Goal: Check status: Check status

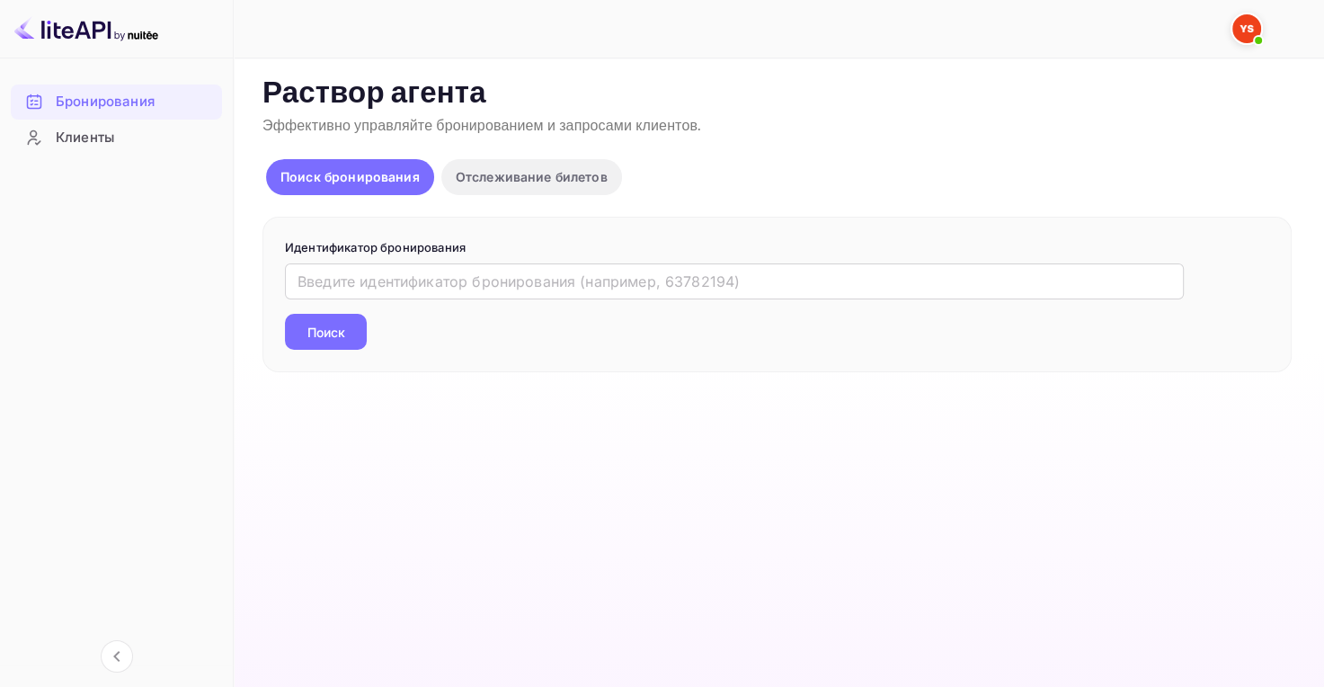
click at [369, 298] on div "​ Поиск" at bounding box center [777, 306] width 984 height 86
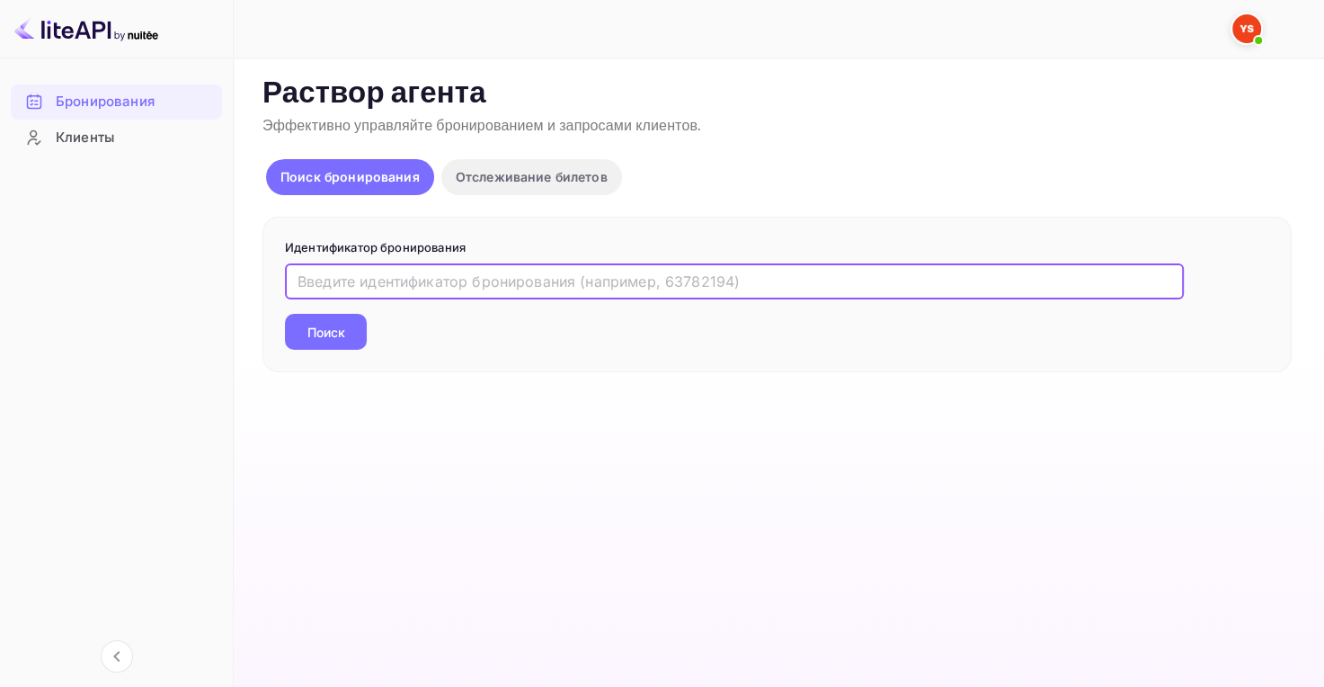
click at [368, 288] on input "text" at bounding box center [734, 281] width 899 height 36
paste input "9771231"
type input "9771231"
click at [358, 334] on button "Поиск" at bounding box center [326, 332] width 82 height 36
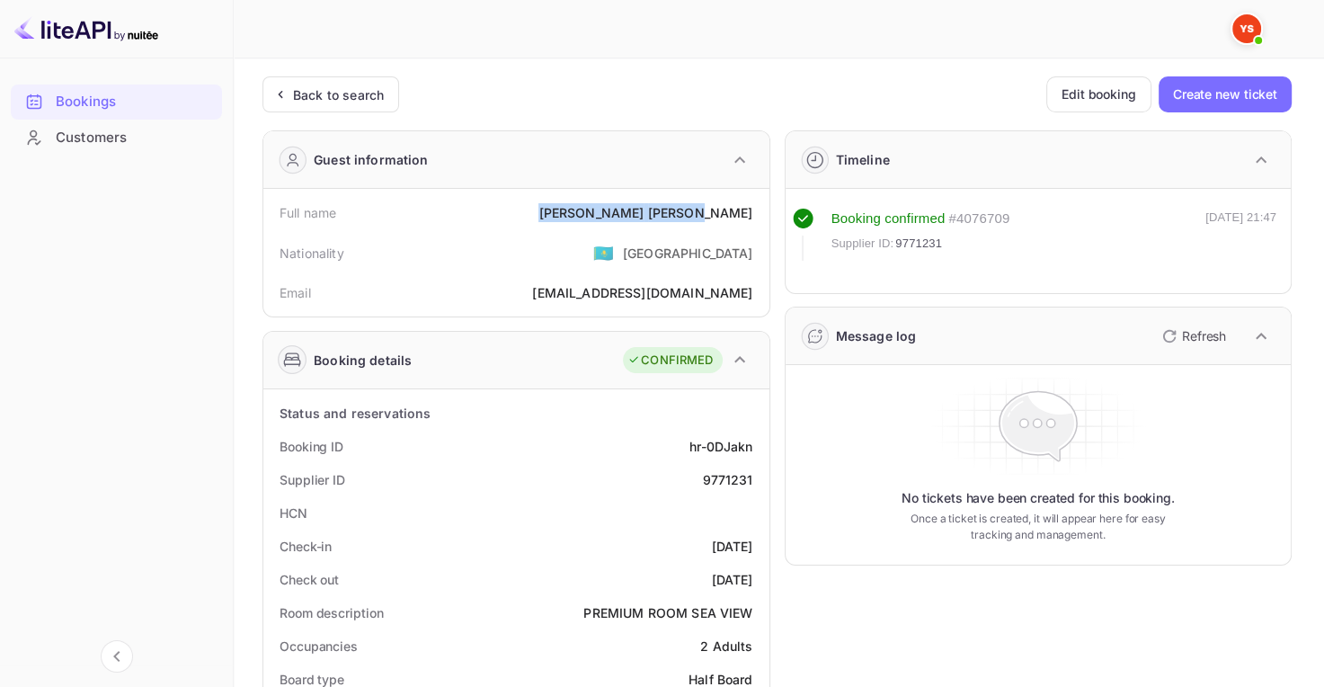
drag, startPoint x: 647, startPoint y: 215, endPoint x: 760, endPoint y: 208, distance: 112.6
click at [760, 208] on div "Full name [PERSON_NAME]" at bounding box center [517, 212] width 492 height 33
copy div "[PERSON_NAME]"
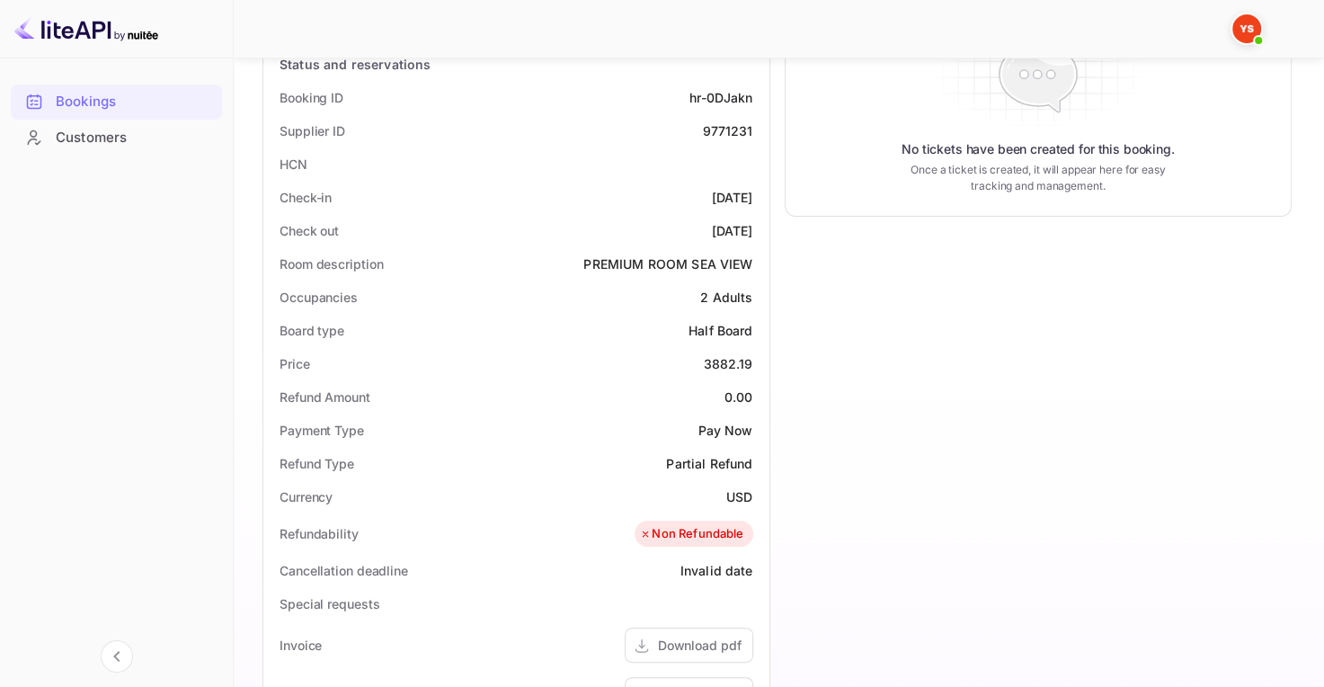
scroll to position [360, 0]
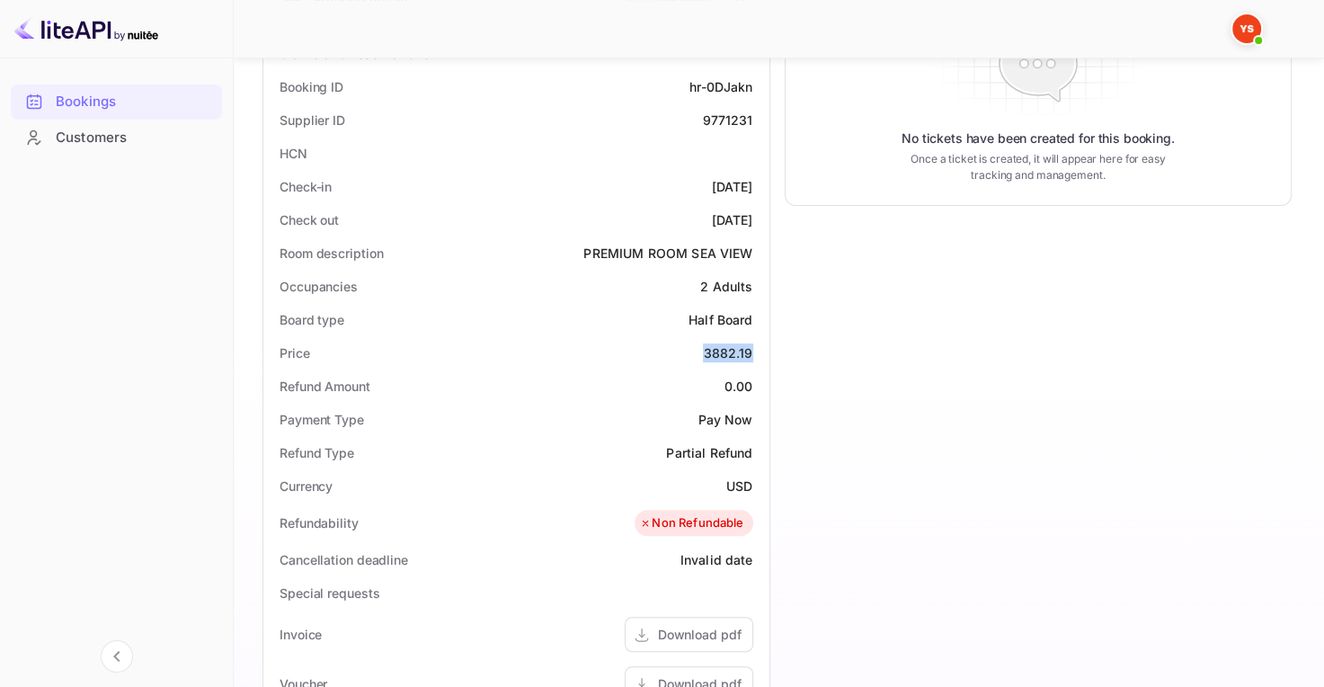
drag, startPoint x: 707, startPoint y: 352, endPoint x: 753, endPoint y: 356, distance: 46.9
click at [753, 356] on div "Price 3882.19" at bounding box center [517, 352] width 492 height 33
copy div "3882.19"
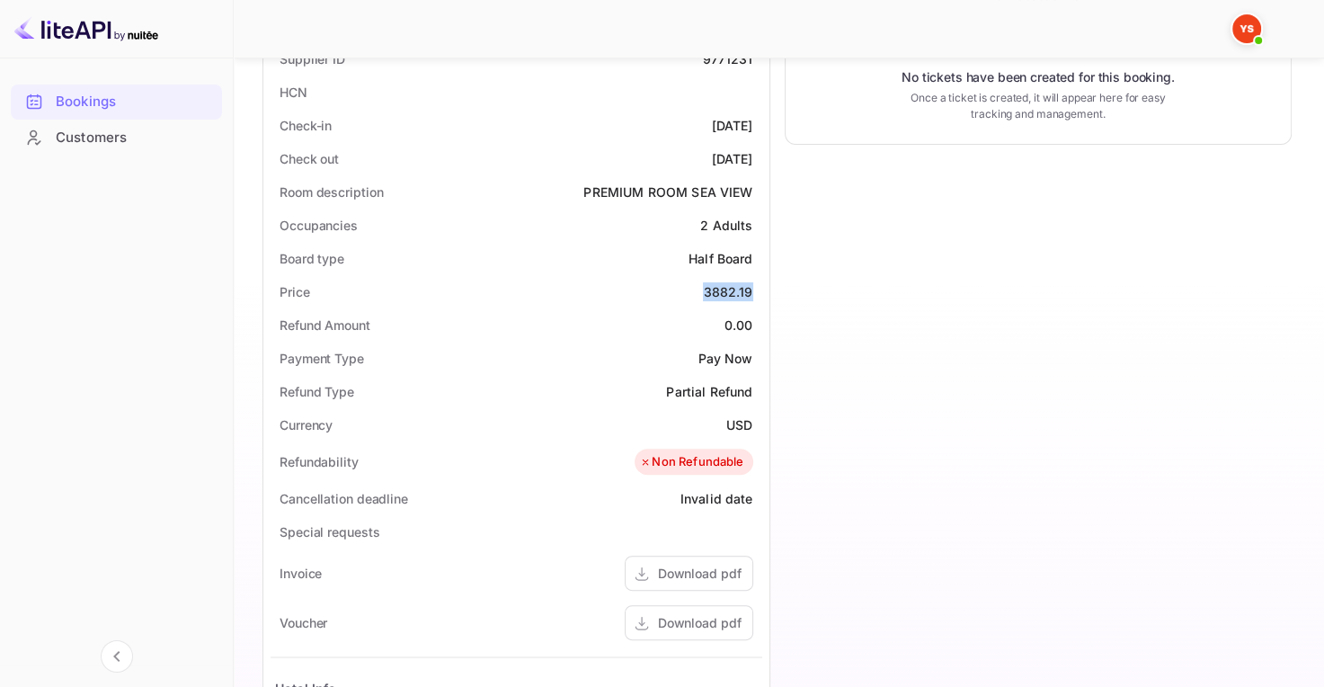
scroll to position [449, 0]
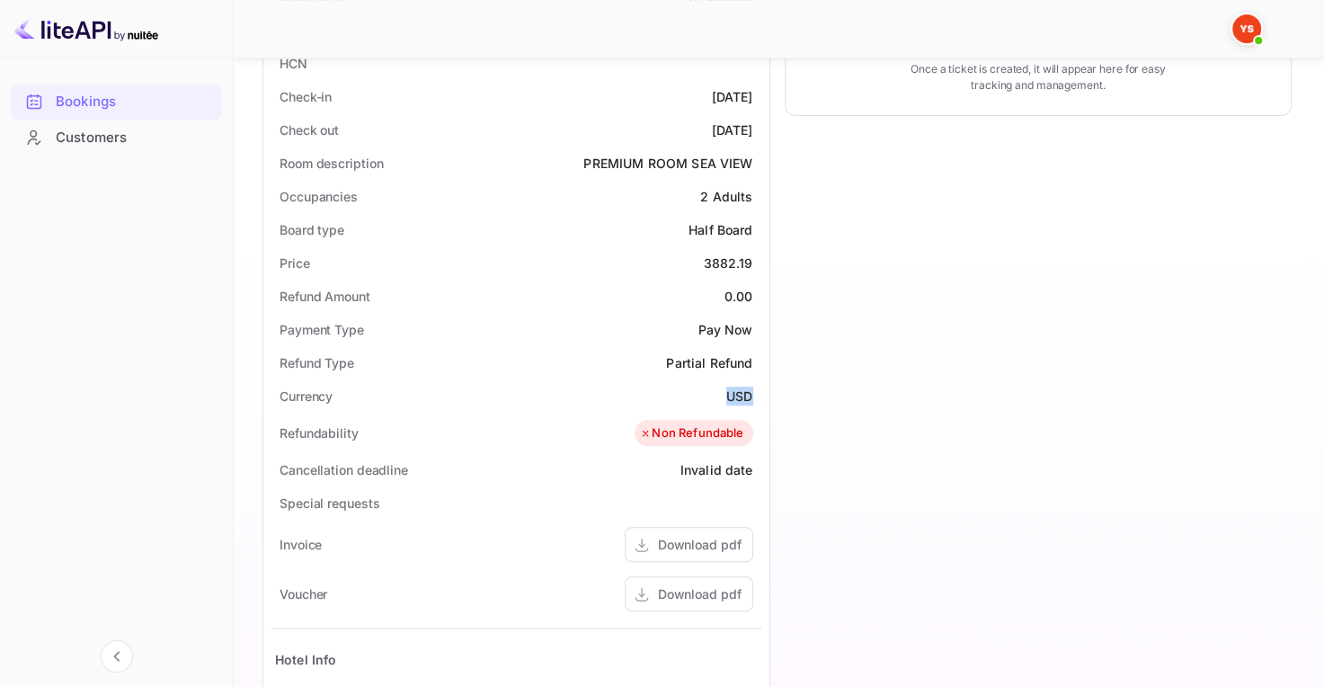
drag, startPoint x: 717, startPoint y: 388, endPoint x: 752, endPoint y: 396, distance: 35.8
click at [752, 396] on div "Currency USD" at bounding box center [517, 395] width 492 height 33
copy ya-tr-span "USD"
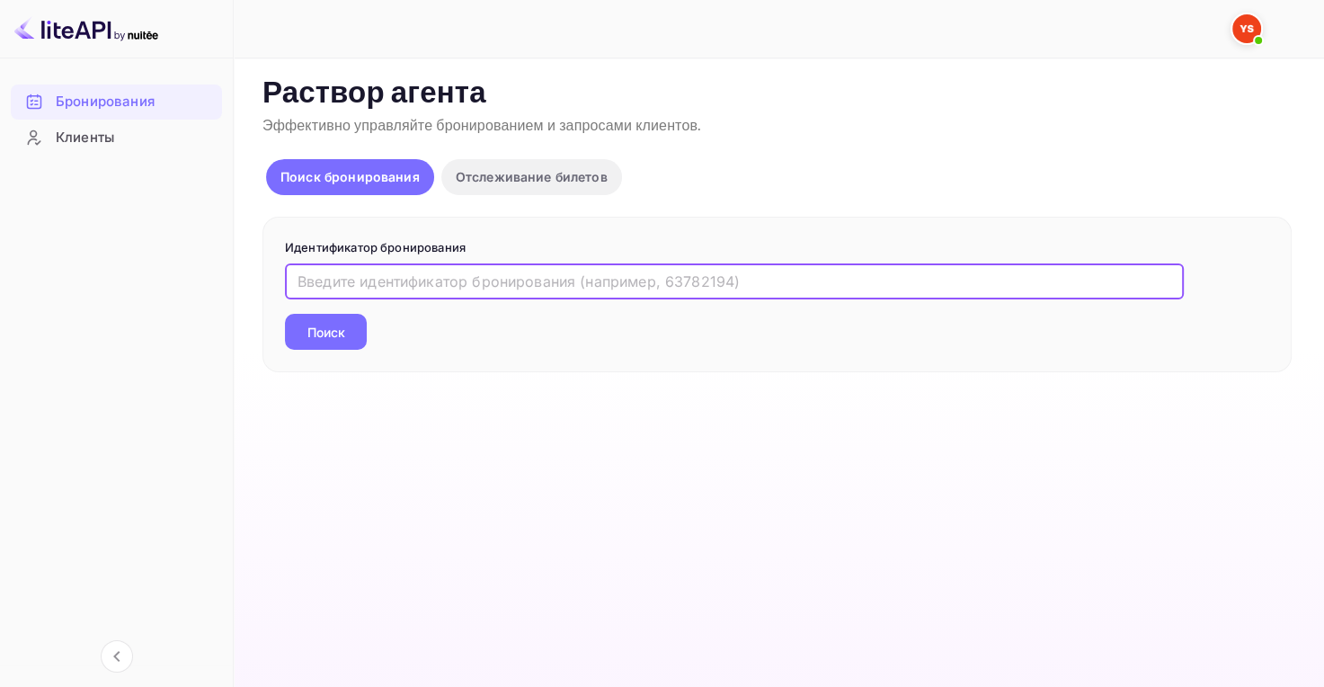
paste input "9552953"
type input "9552953"
click at [354, 323] on button "Поиск" at bounding box center [326, 332] width 82 height 36
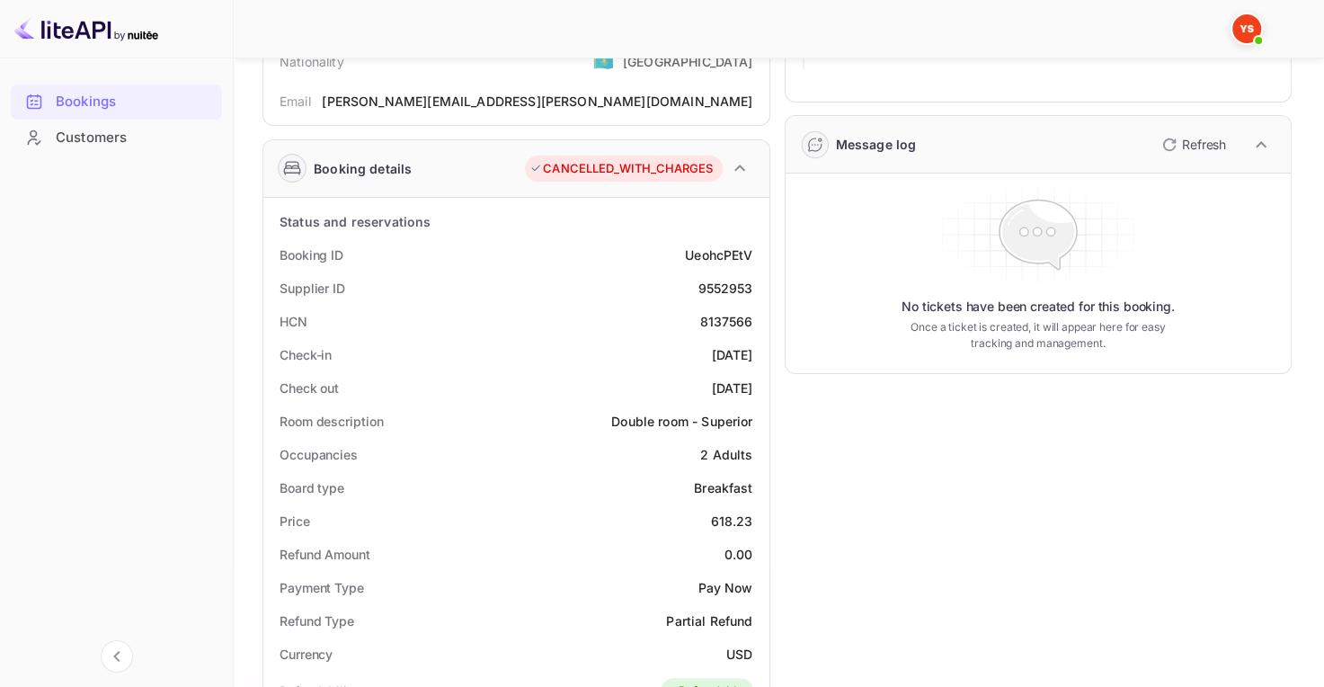
scroll to position [270, 0]
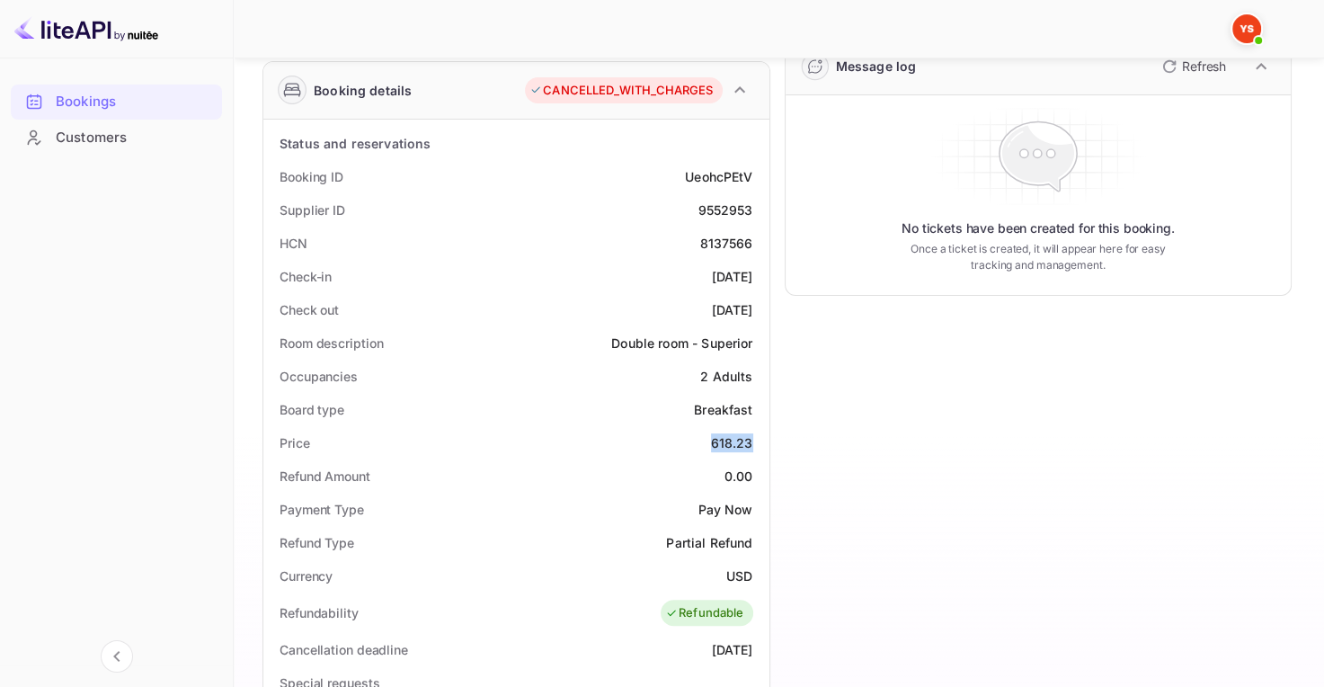
drag, startPoint x: 714, startPoint y: 439, endPoint x: 751, endPoint y: 439, distance: 36.9
click at [751, 439] on div "Price 618.23" at bounding box center [517, 442] width 492 height 33
copy div "618.23"
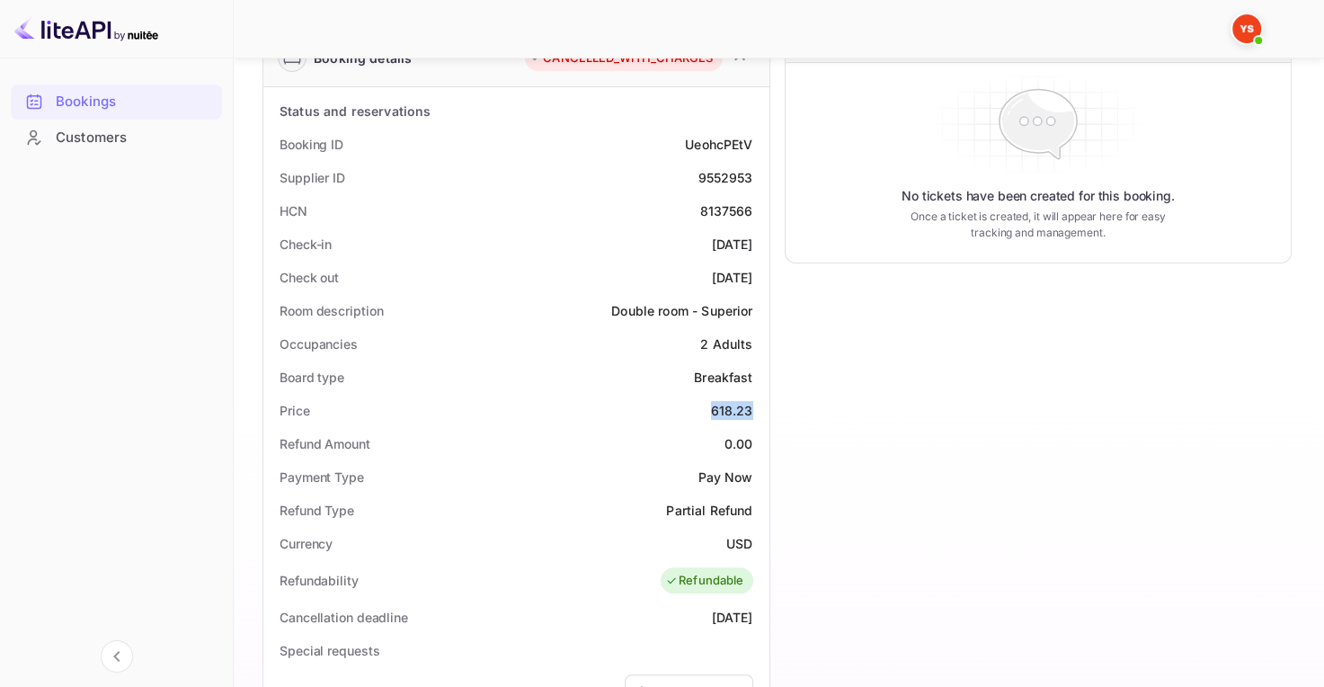
scroll to position [360, 0]
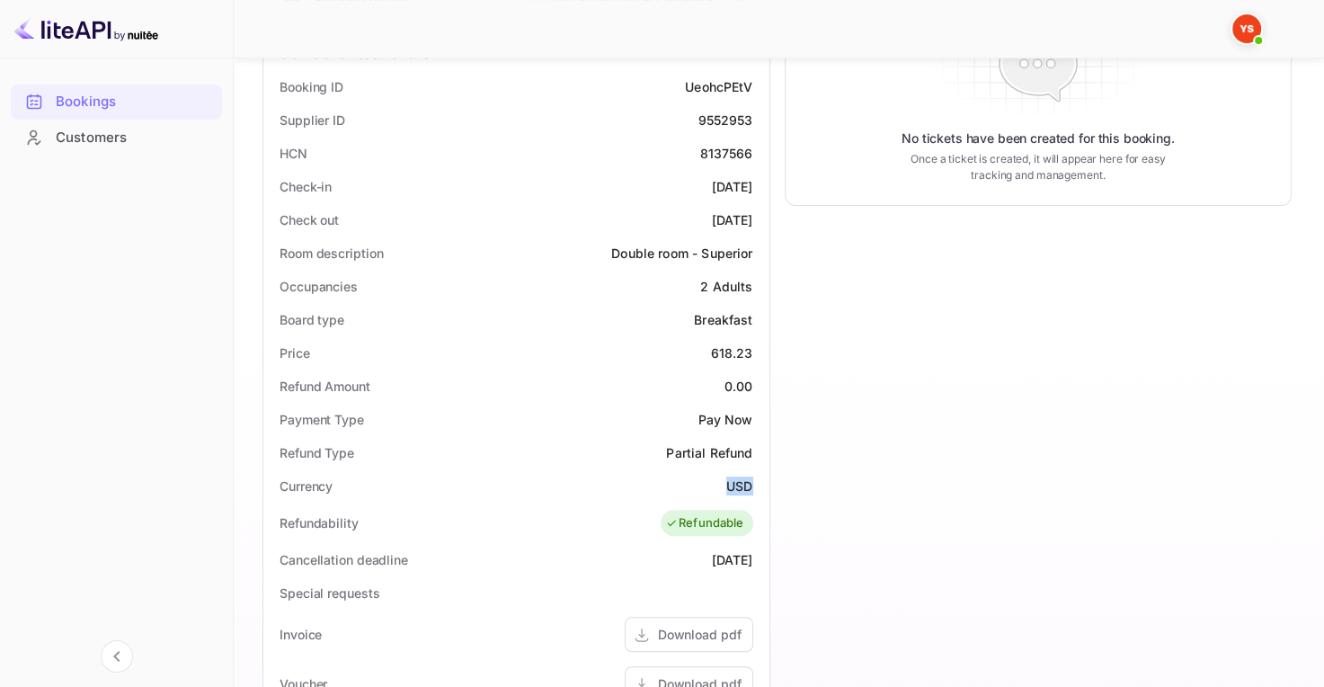
drag, startPoint x: 722, startPoint y: 482, endPoint x: 757, endPoint y: 483, distance: 35.1
click at [757, 483] on div "Currency USD" at bounding box center [517, 485] width 492 height 33
copy ya-tr-span "USD"
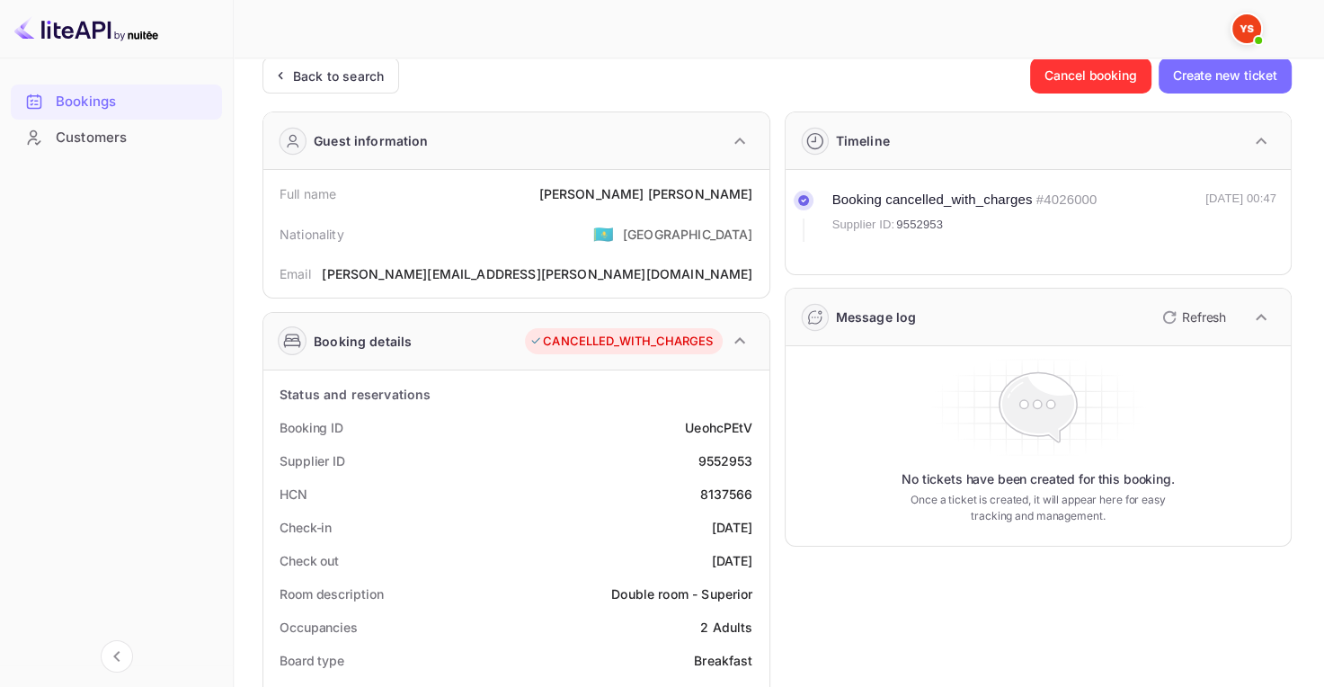
scroll to position [0, 0]
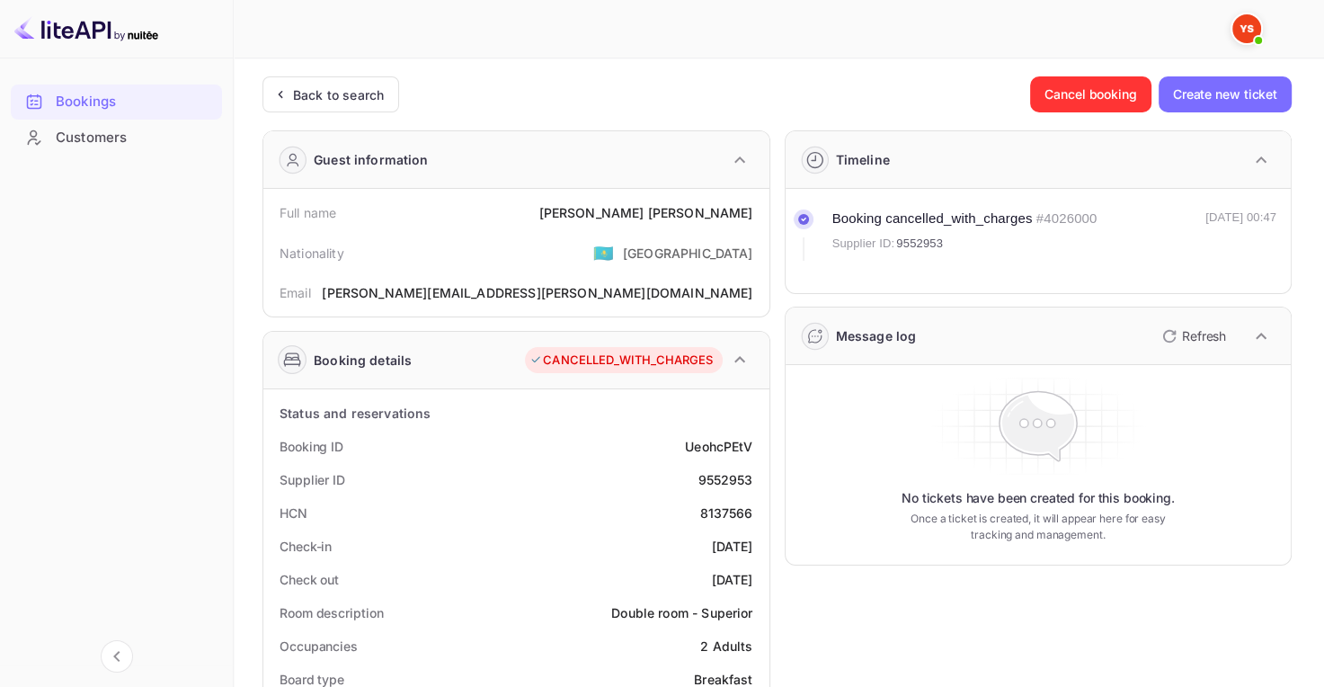
drag, startPoint x: 574, startPoint y: 209, endPoint x: 752, endPoint y: 222, distance: 178.4
click at [752, 222] on div "Full name Heber Ivan Condori Leandro" at bounding box center [517, 212] width 492 height 33
copy div "Heber Ivan Condori Leandro"
